Goal: Answer question/provide support

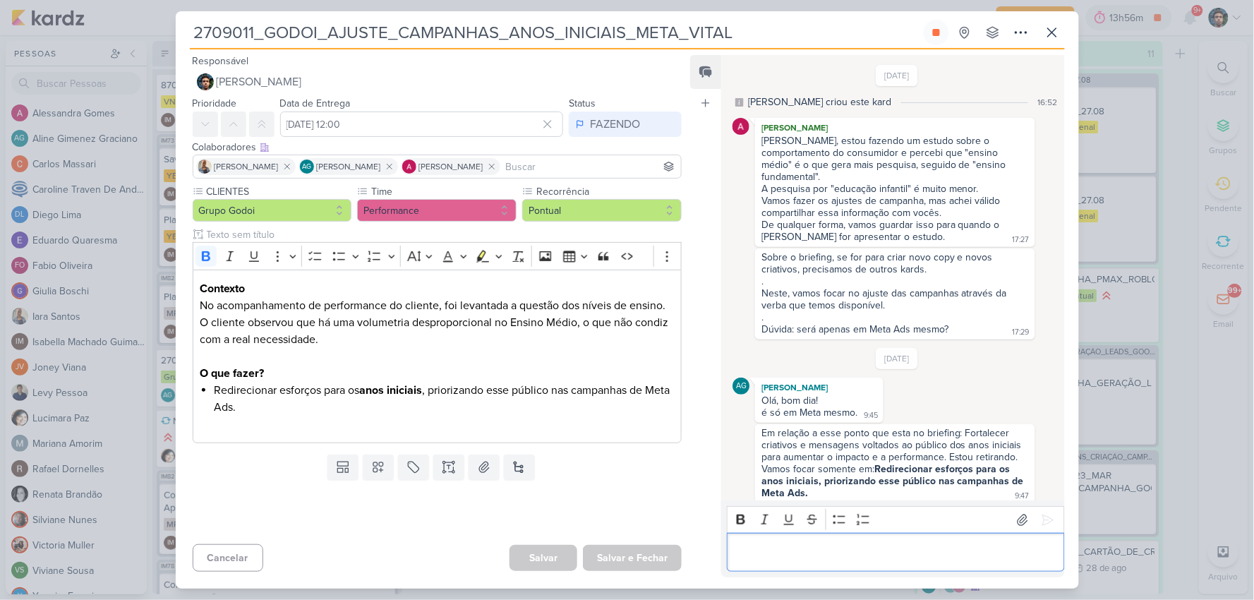
scroll to position [130, 0]
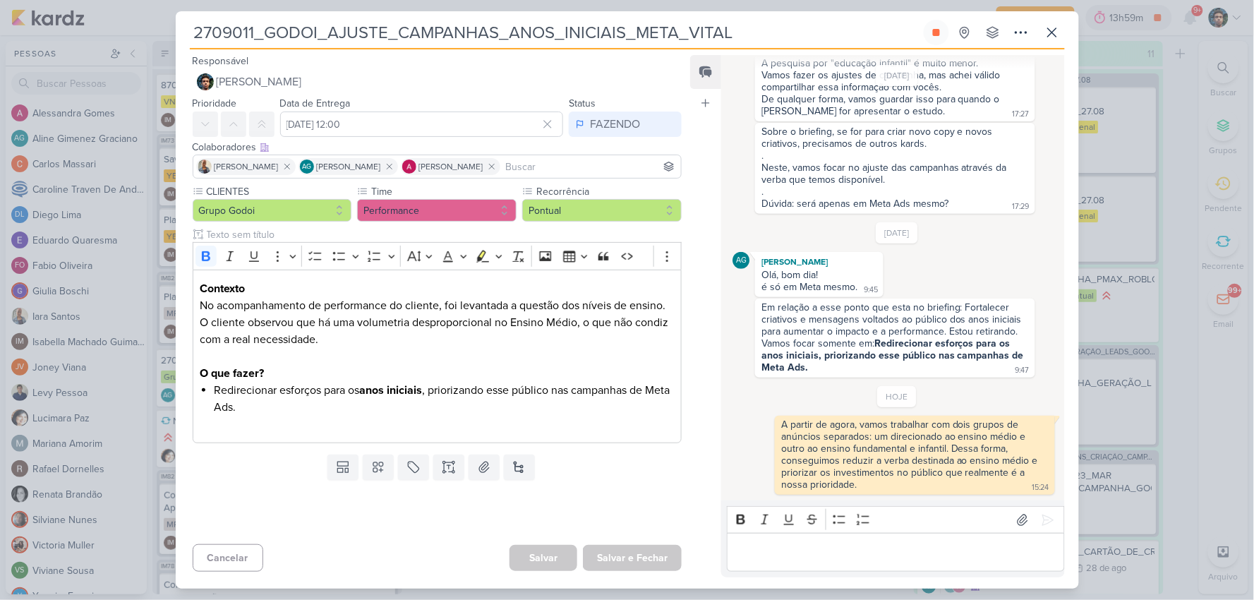
click at [1038, 159] on div "Sobre o briefing, se for para criar novo copy e novos criativos, precisamos de …" at bounding box center [897, 168] width 328 height 91
click at [942, 31] on button at bounding box center [936, 32] width 25 height 25
click at [1049, 40] on icon at bounding box center [1052, 32] width 17 height 17
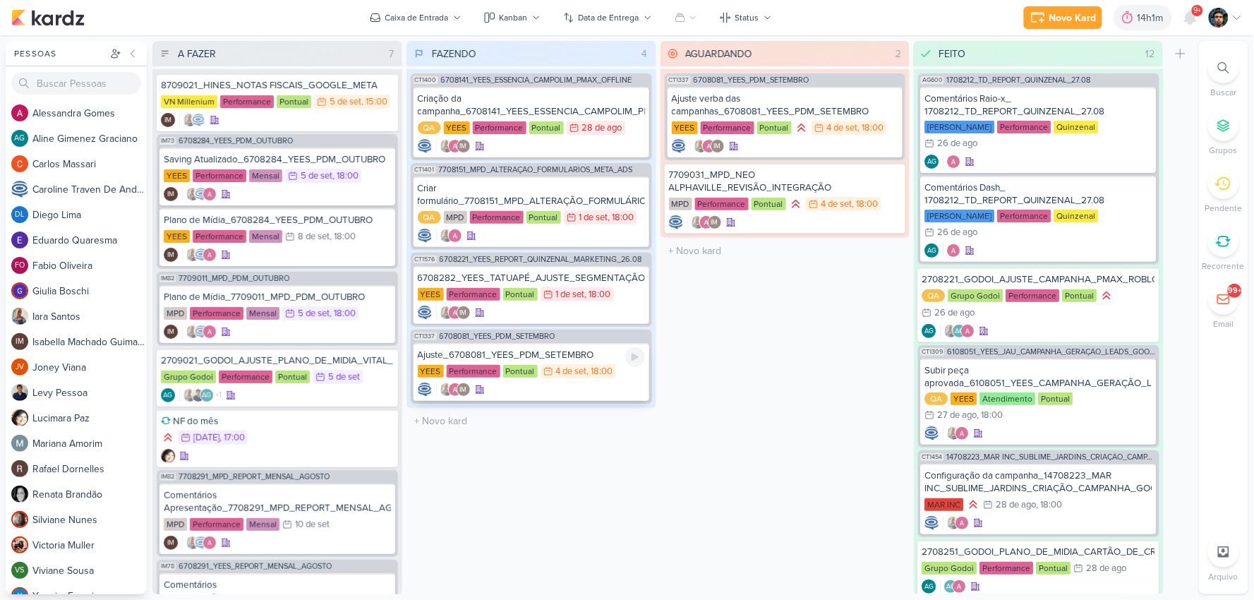
click at [570, 391] on div "IM" at bounding box center [531, 390] width 227 height 14
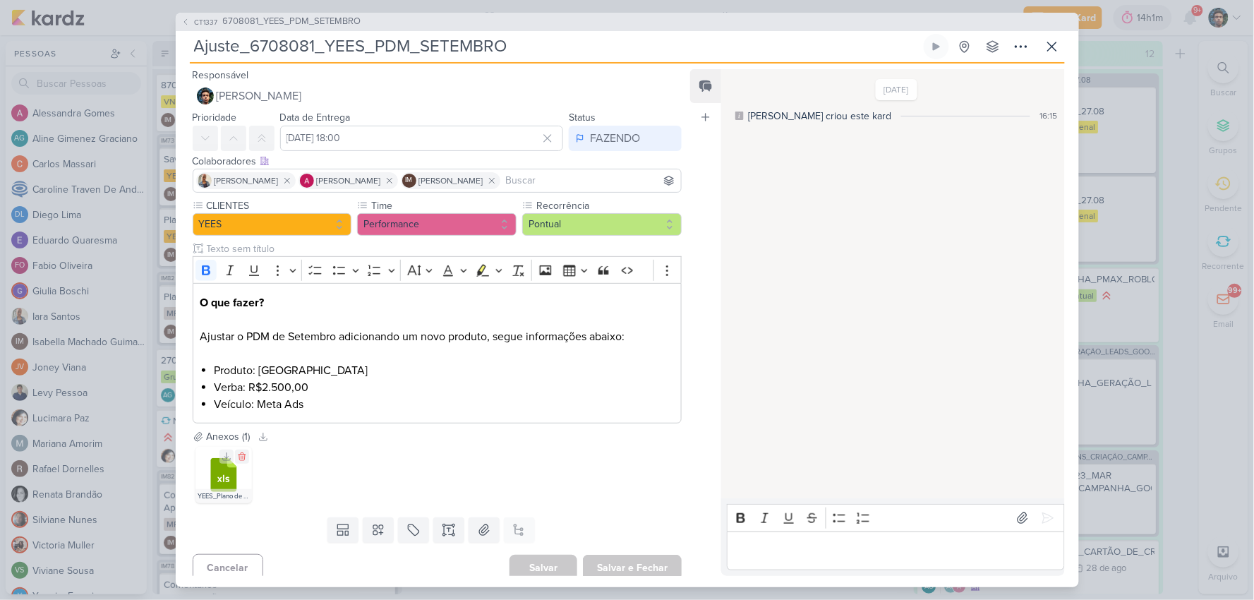
click at [217, 494] on div "YEES_Plano de Mídia_Setembro_2025 (3).xlsx" at bounding box center [224, 496] width 56 height 14
click at [226, 473] on icon at bounding box center [223, 475] width 26 height 34
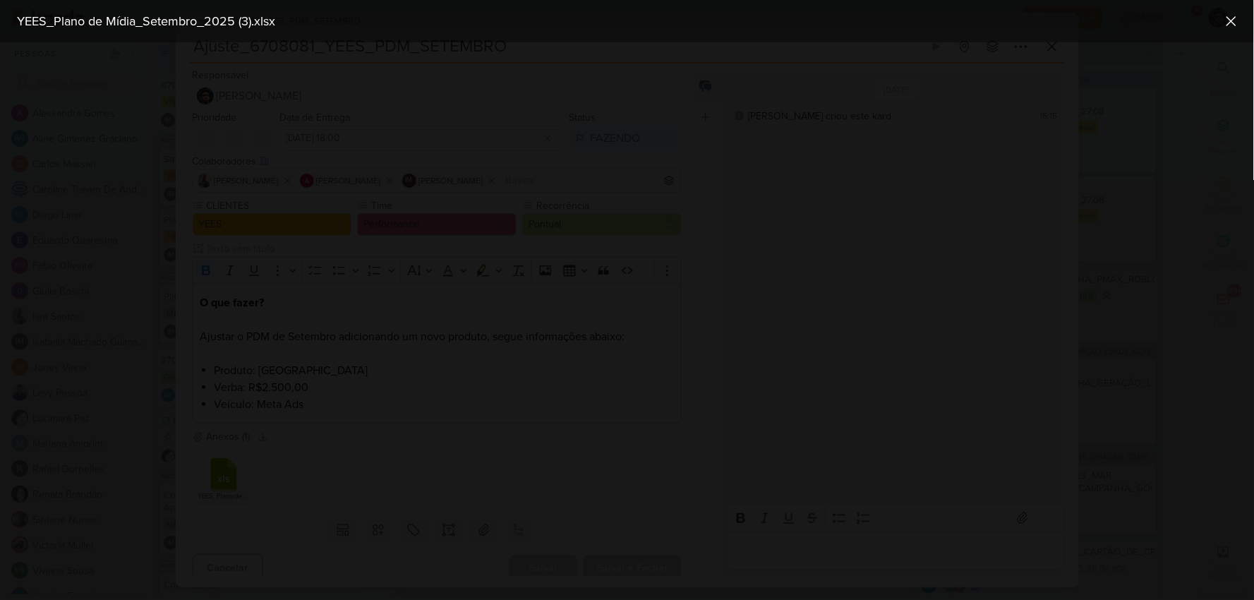
click at [1057, 251] on div at bounding box center [627, 321] width 1254 height 558
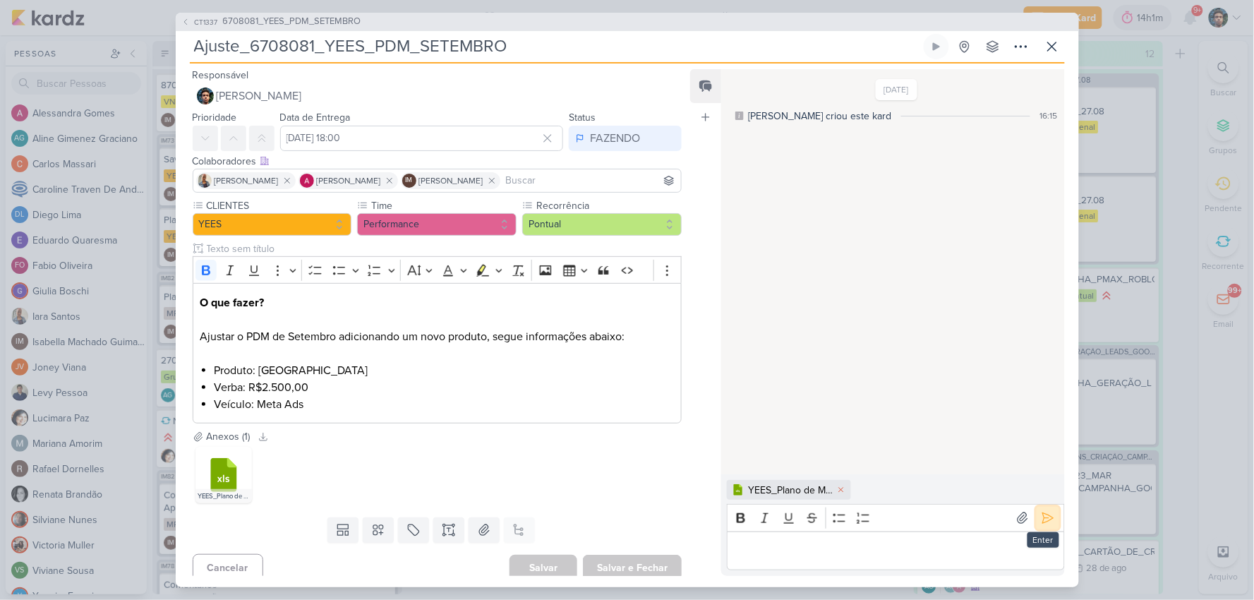
click at [1042, 524] on icon at bounding box center [1048, 518] width 14 height 14
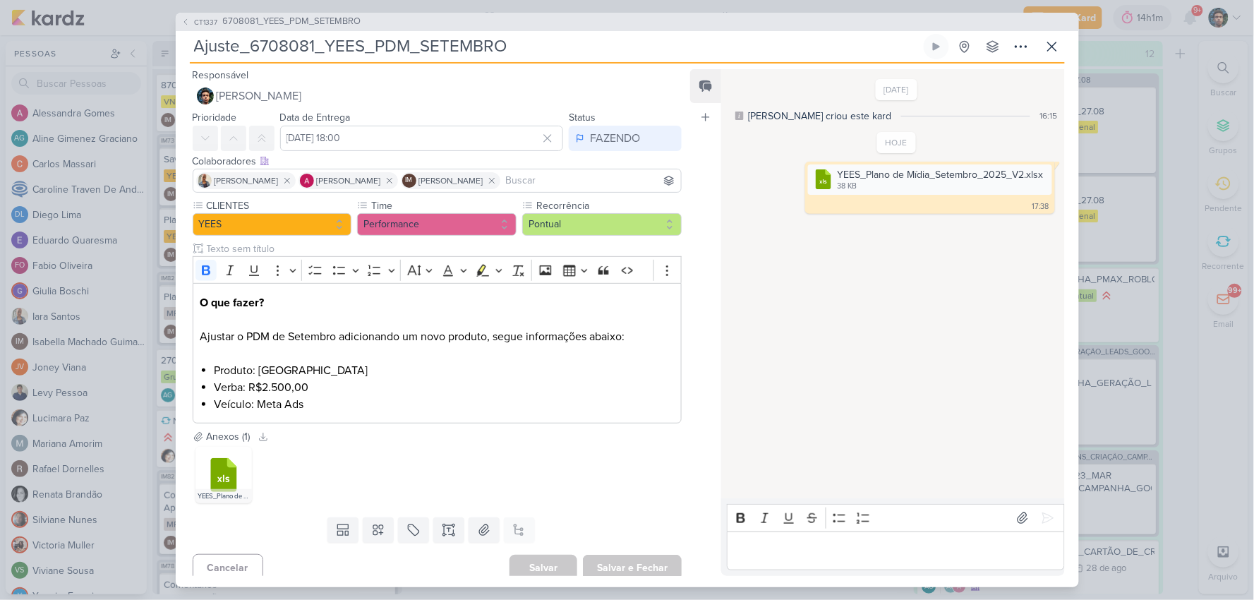
click at [878, 534] on div "Editor editing area: main" at bounding box center [895, 551] width 337 height 39
click at [1041, 523] on icon at bounding box center [1048, 518] width 14 height 14
click at [1044, 40] on icon at bounding box center [1052, 46] width 17 height 17
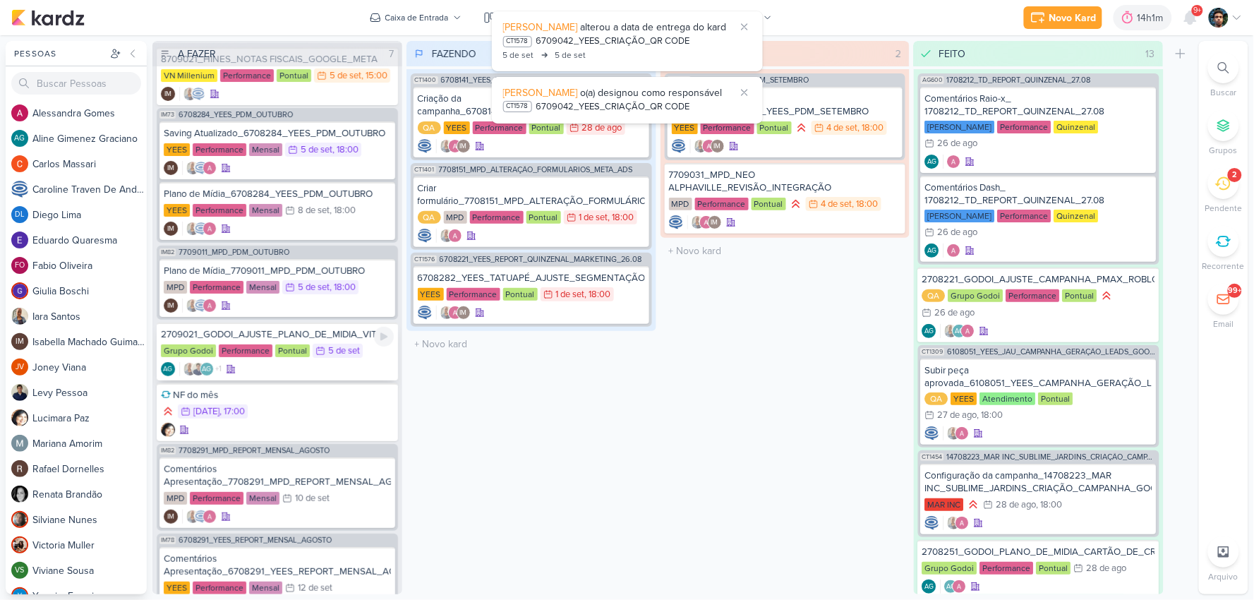
scroll to position [0, 0]
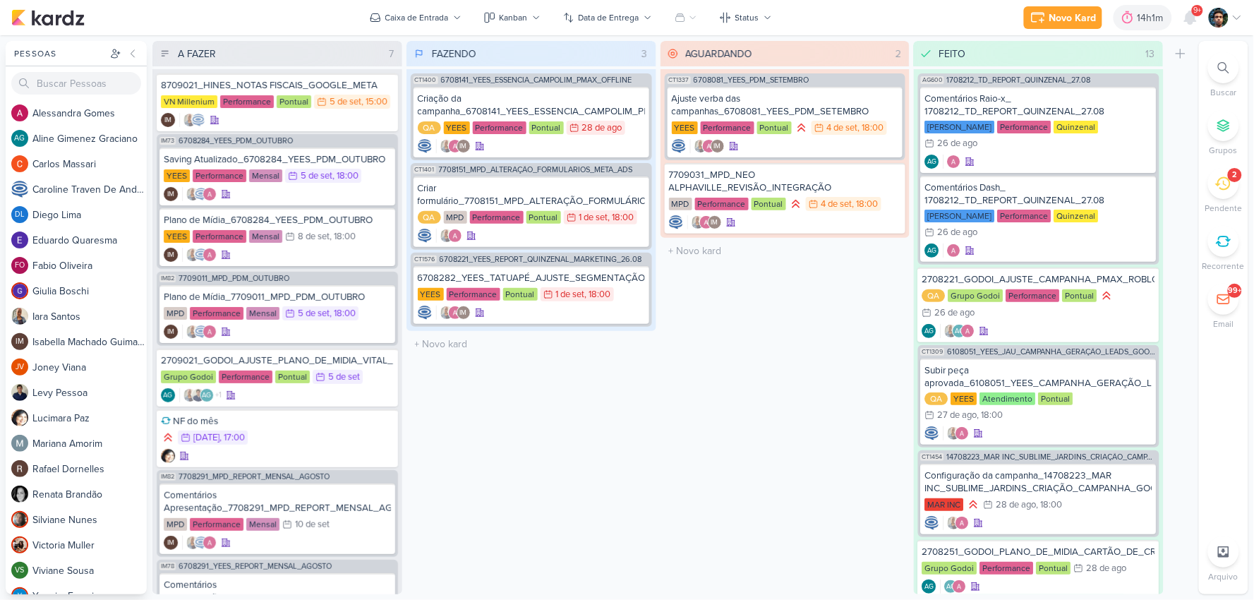
click at [1216, 184] on icon at bounding box center [1224, 183] width 16 height 13
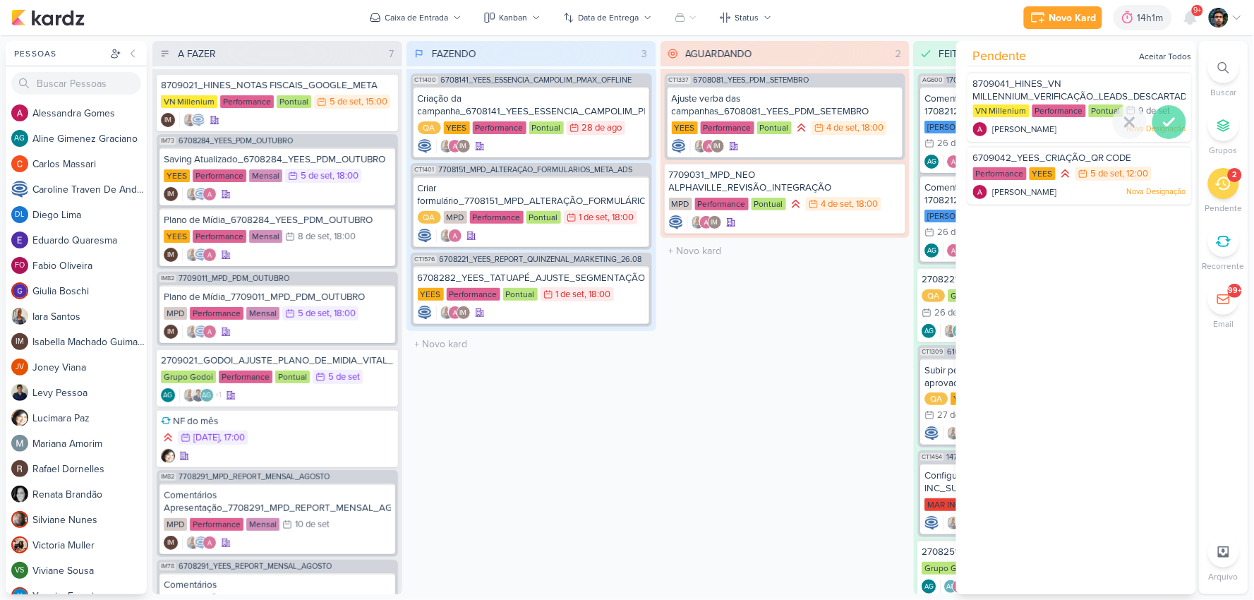
click at [1167, 116] on icon at bounding box center [1169, 122] width 17 height 17
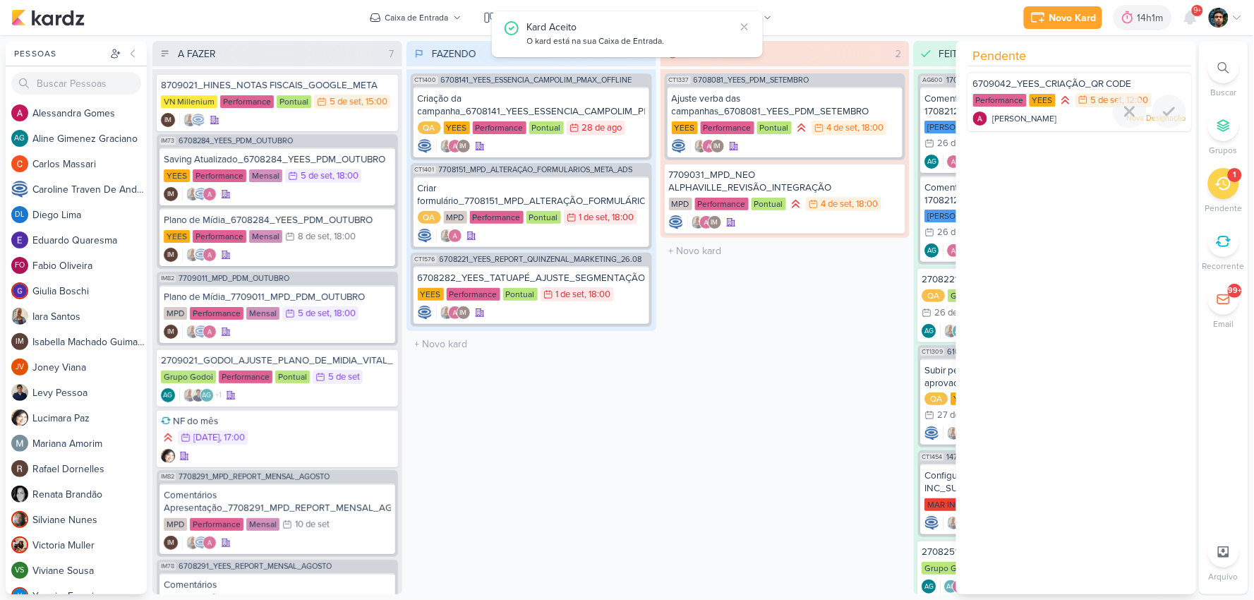
click at [1167, 116] on icon at bounding box center [1169, 111] width 17 height 17
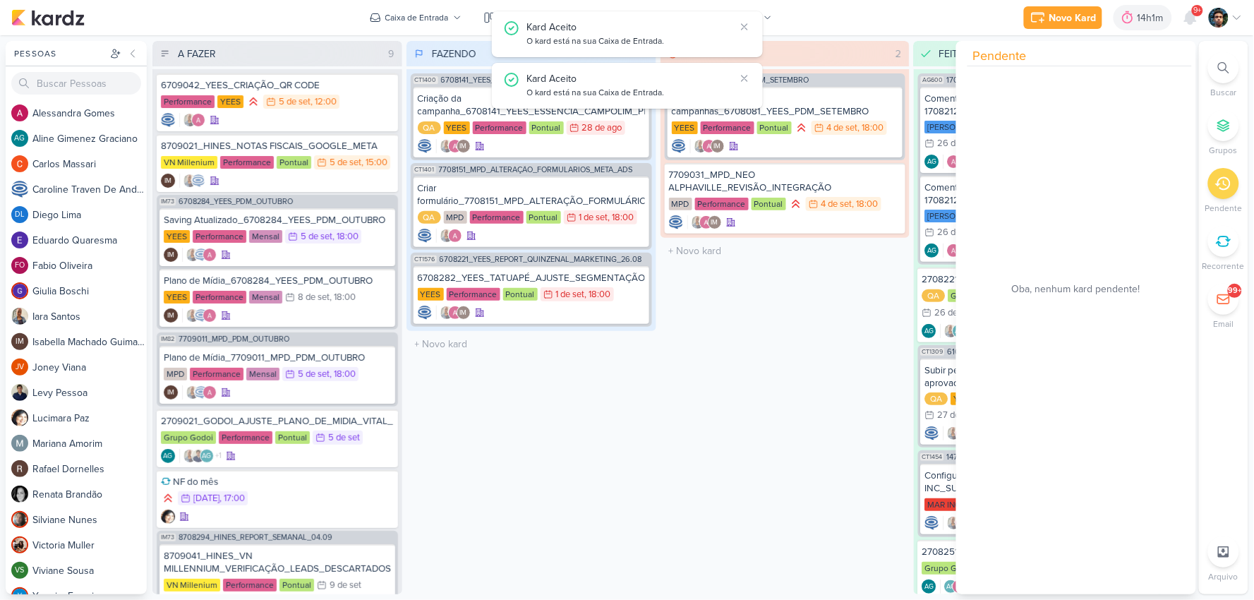
click at [823, 344] on div "AGUARDANDO 2 Mover Para Esquerda Mover Para Direita [GEOGRAPHIC_DATA] CT1337 67…" at bounding box center [786, 317] width 250 height 553
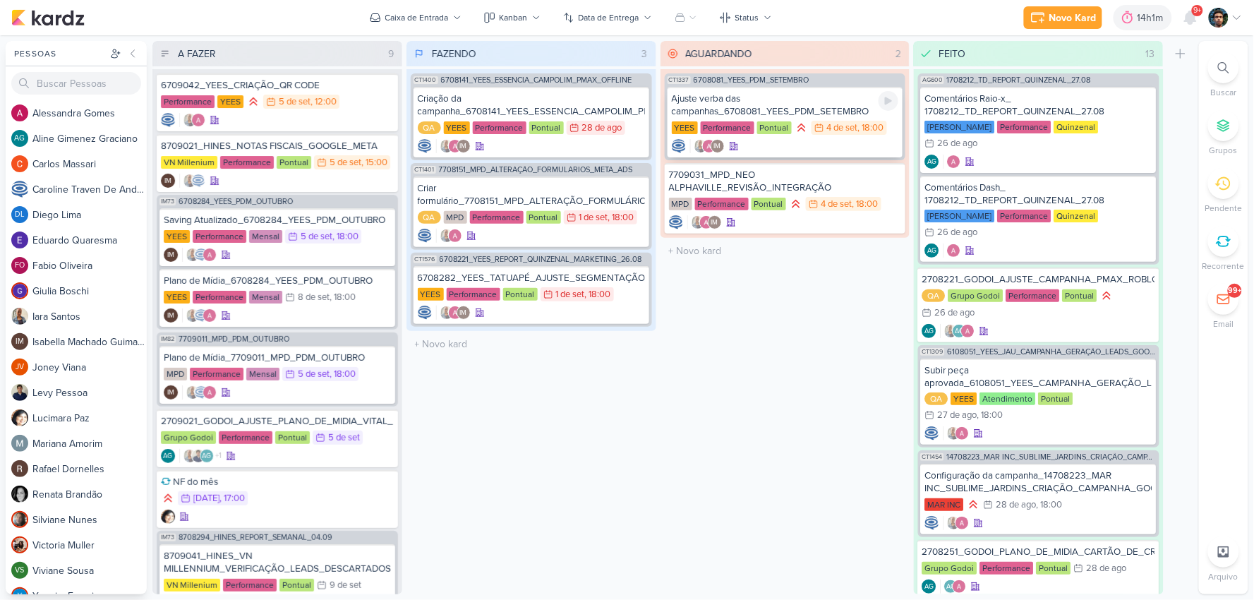
click at [737, 107] on div "Ajuste verba das campanhas_6708081_YEES_PDM_SETEMBRO" at bounding box center [785, 104] width 227 height 25
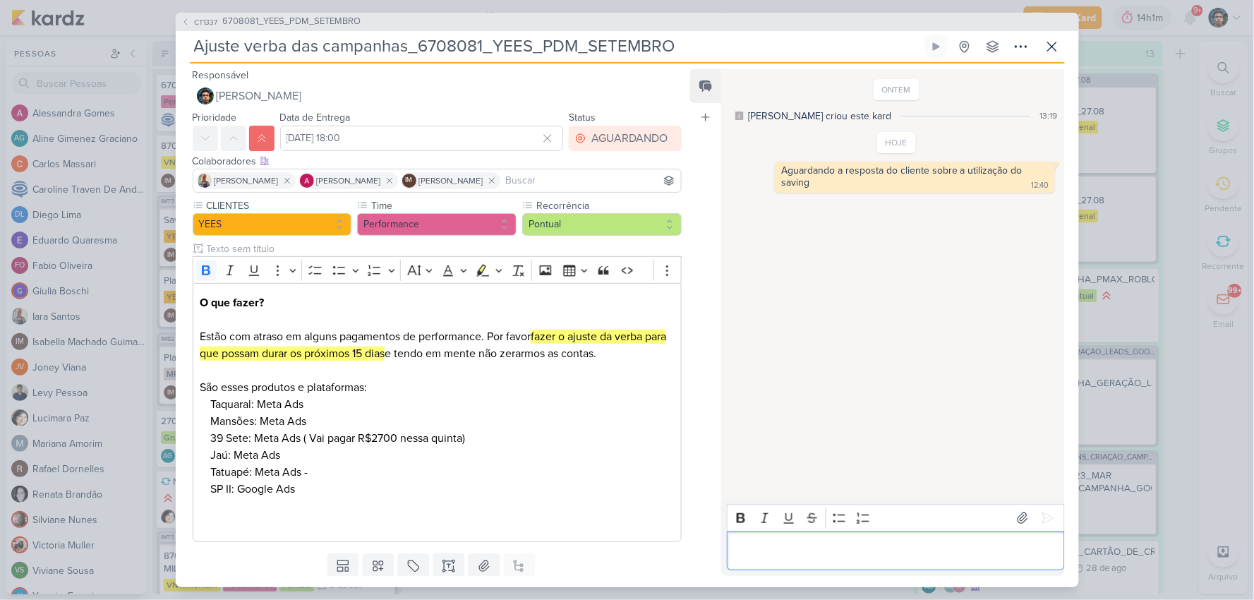
click at [857, 544] on p "Editor editing area: main" at bounding box center [896, 550] width 323 height 17
click at [1043, 546] on p "Utilizaremos o saving para cobrir os produtos que estão" at bounding box center [896, 550] width 323 height 17
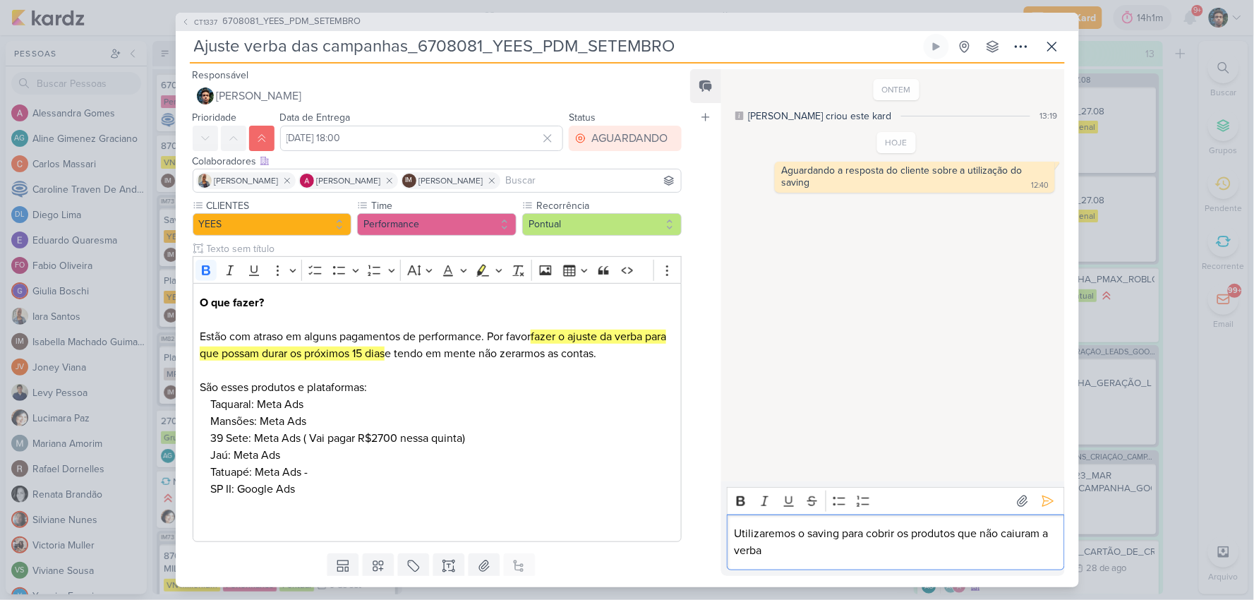
click at [1046, 534] on p "Utilizaremos o saving para cobrir os produtos que não caiuram a verba" at bounding box center [896, 542] width 323 height 34
drag, startPoint x: 1031, startPoint y: 534, endPoint x: 1048, endPoint y: 556, distance: 28.7
click at [1053, 568] on div "Rich Text Editor Bold Italic Underline Strikethrough Bulleted List Numbered Lis…" at bounding box center [892, 528] width 343 height 94
click at [838, 551] on p "Utilizaremos o saving para cobrir os produtos que não temos a verba" at bounding box center [896, 542] width 323 height 34
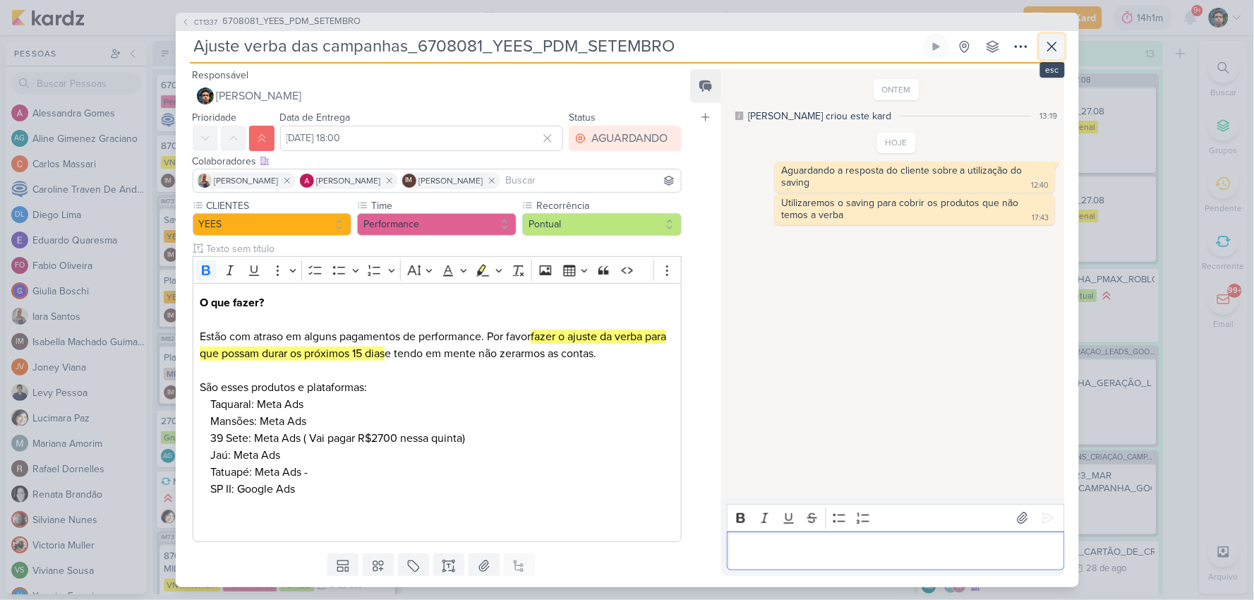
click at [1048, 53] on icon at bounding box center [1052, 46] width 17 height 17
